Goal: Find specific page/section: Find specific page/section

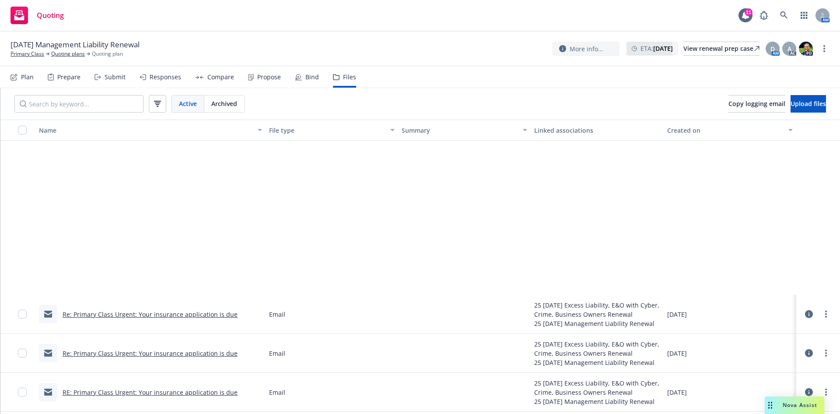
scroll to position [219, 0]
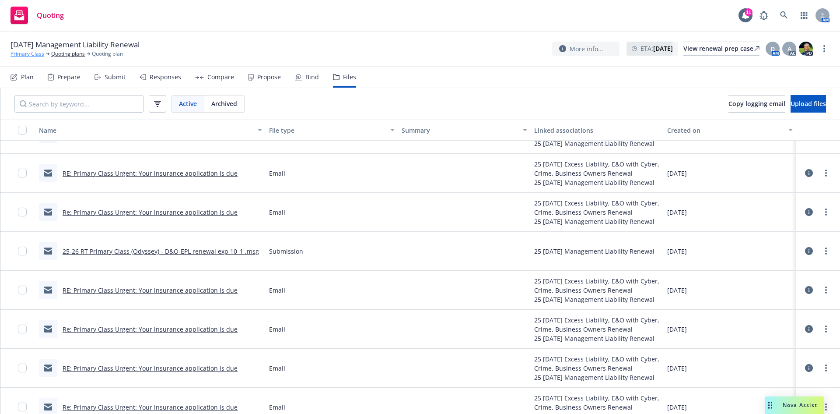
click at [34, 54] on link "Primary Class" at bounding box center [28, 54] width 34 height 8
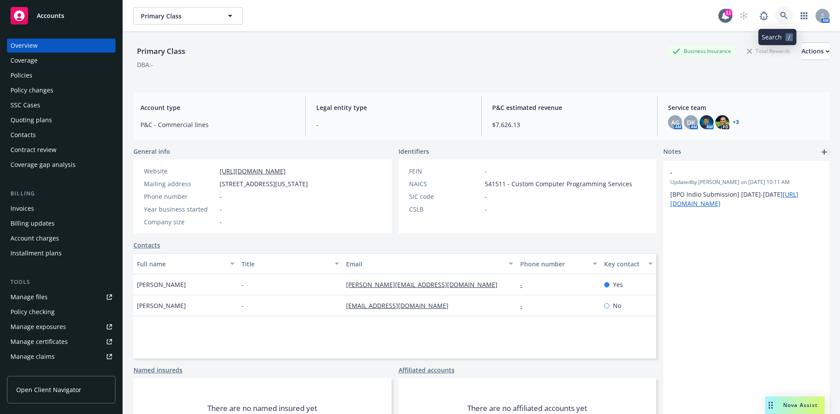
click at [775, 14] on link at bounding box center [784, 16] width 18 height 18
